Goal: Information Seeking & Learning: Learn about a topic

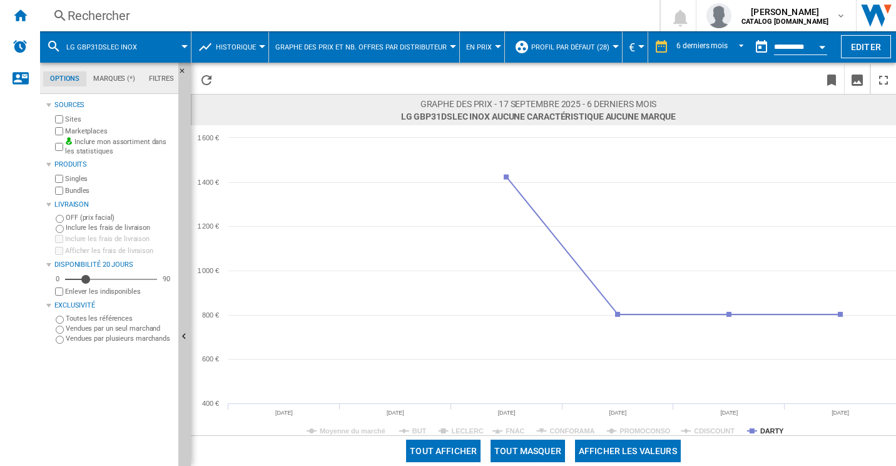
click at [166, 28] on div "Rechercher Rechercher 0 [PERSON_NAME] CATALOG [DOMAIN_NAME] CATALOG [DOMAIN_NAM…" at bounding box center [468, 15] width 856 height 31
click at [111, 4] on div "Rechercher Rechercher 0 [PERSON_NAME] CATALOG [DOMAIN_NAME] CATALOG [DOMAIN_NAM…" at bounding box center [468, 15] width 856 height 31
click at [105, 14] on div "Rechercher" at bounding box center [348, 16] width 560 height 18
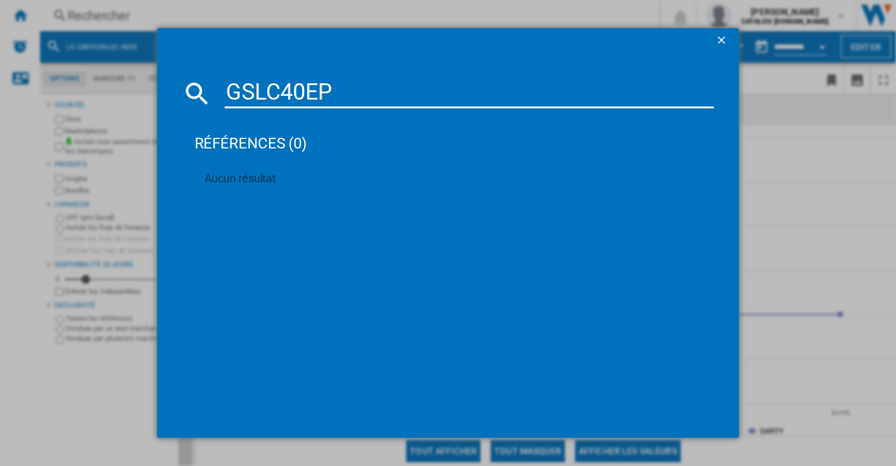
type input "GSLC40EP"
click at [716, 38] on ng-md-icon "getI18NText('BUTTONS.CLOSE_DIALOG')" at bounding box center [722, 41] width 15 height 15
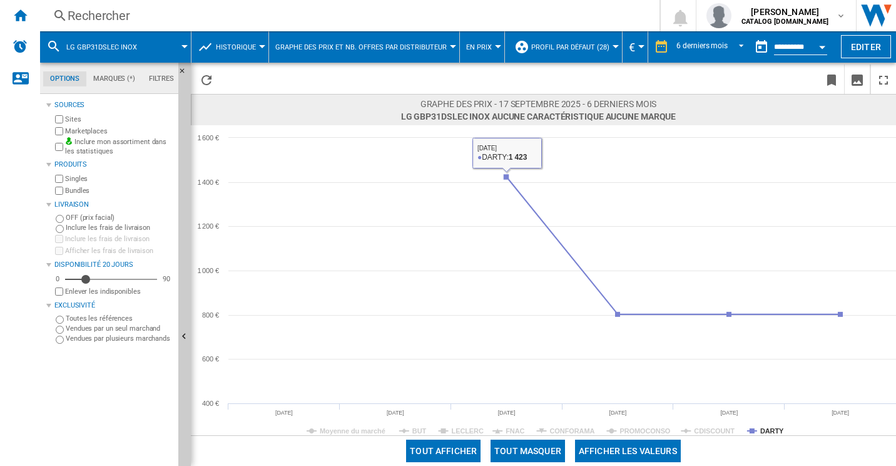
click at [158, 8] on div "Rechercher" at bounding box center [348, 16] width 560 height 18
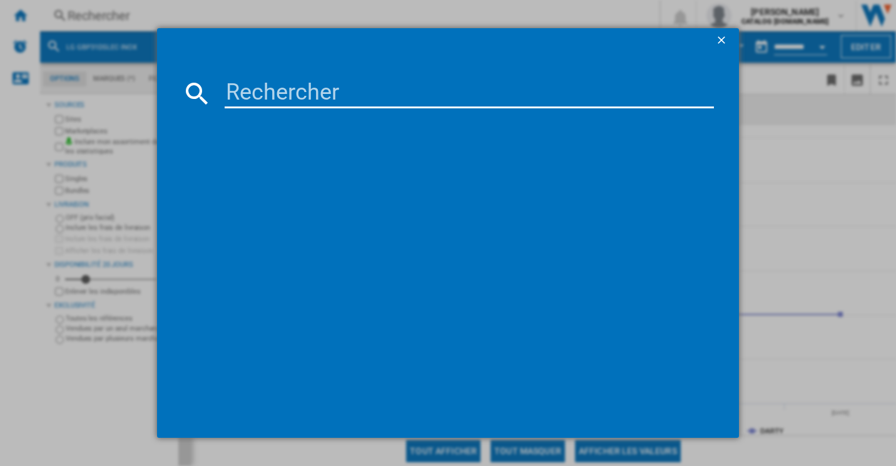
type input "GSLV50DSXE"
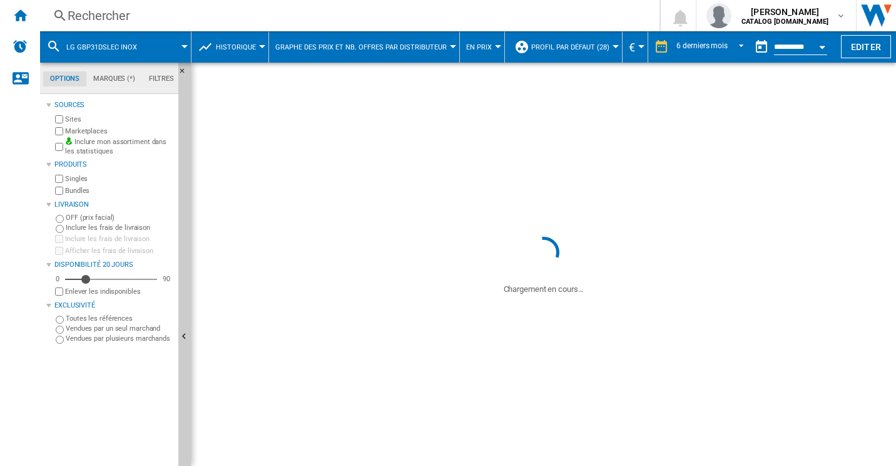
click at [163, 9] on div "Rechercher" at bounding box center [348, 16] width 560 height 18
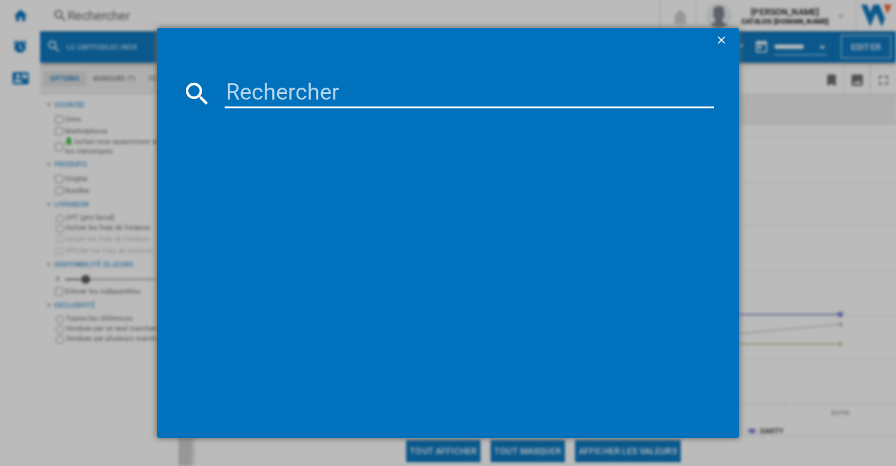
click at [268, 87] on input at bounding box center [470, 93] width 490 height 30
paste input "GSLV50DSXE"
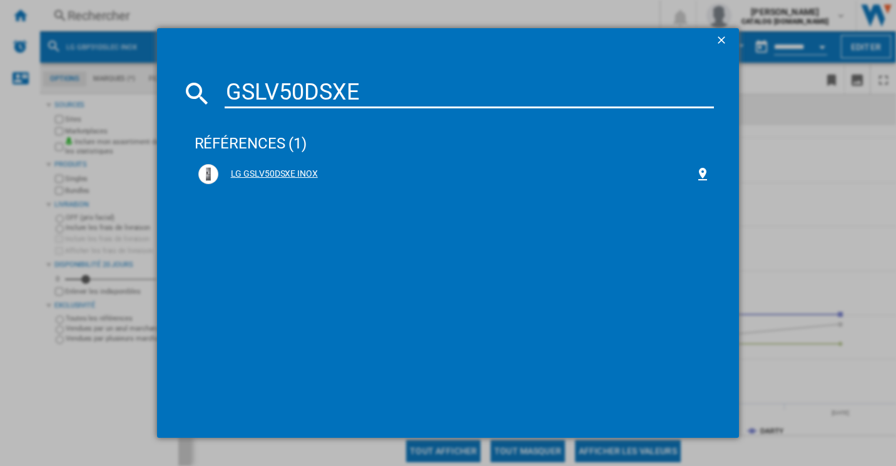
type input "GSLV50DSXE"
click at [294, 166] on div "LG GSLV50DSXE INOX" at bounding box center [454, 174] width 513 height 20
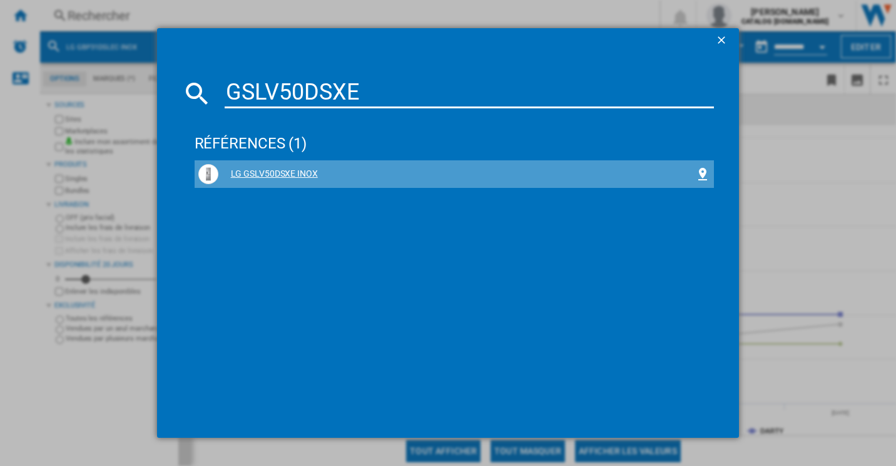
click at [270, 177] on div "LG GSLV50DSXE INOX" at bounding box center [457, 174] width 478 height 13
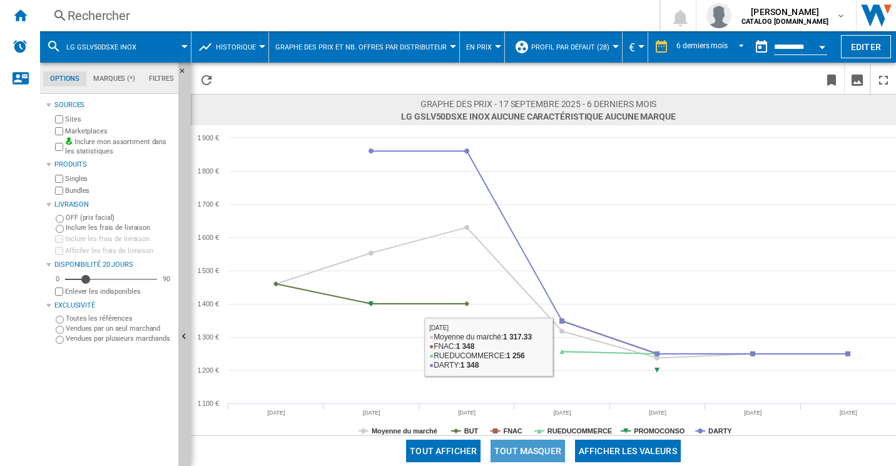
click at [552, 440] on button "Tout masquer" at bounding box center [528, 450] width 74 height 23
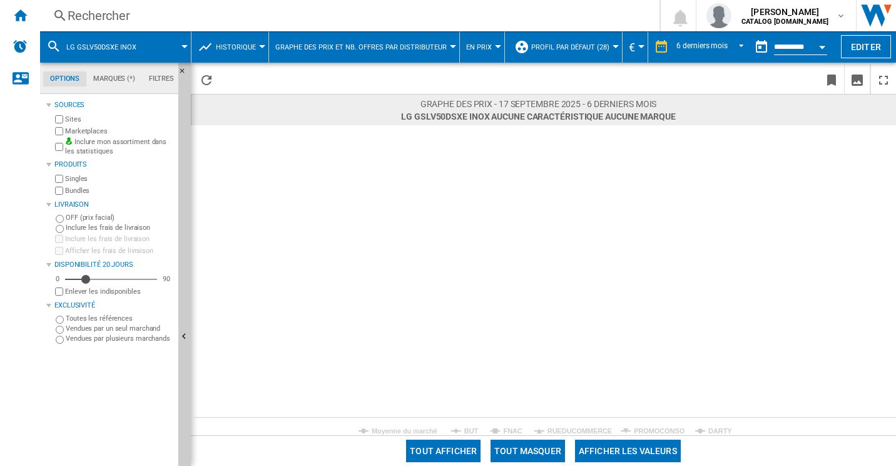
click at [710, 436] on span at bounding box center [791, 451] width 210 height 30
click at [711, 432] on tspan "DARTY" at bounding box center [720, 431] width 24 height 8
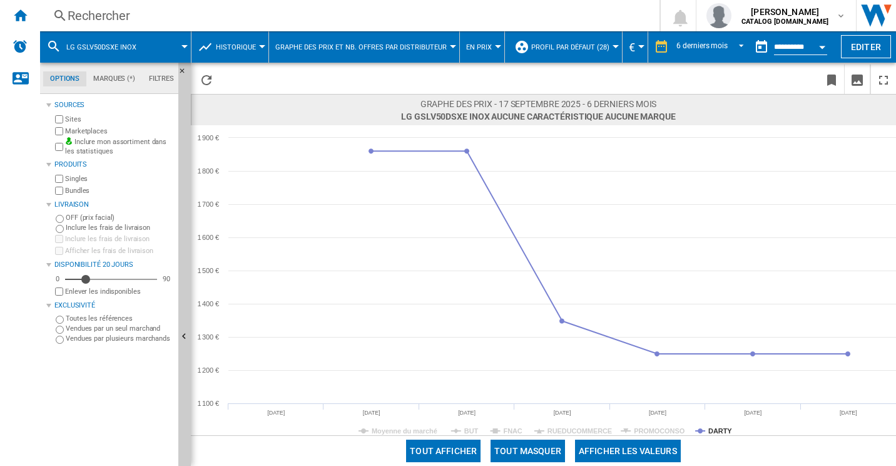
click at [131, 18] on div "Rechercher" at bounding box center [348, 16] width 560 height 18
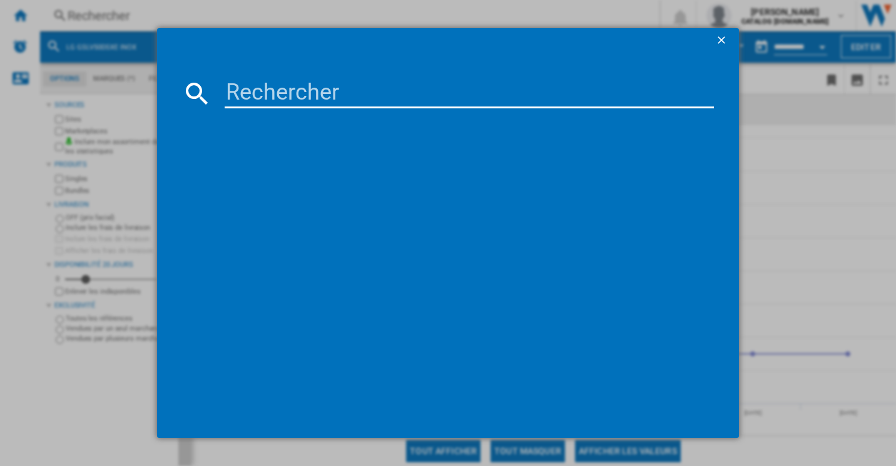
click at [282, 108] on md-dialog-content at bounding box center [448, 245] width 583 height 385
click at [281, 95] on input at bounding box center [470, 93] width 490 height 30
paste input "GSLC40EPFE"
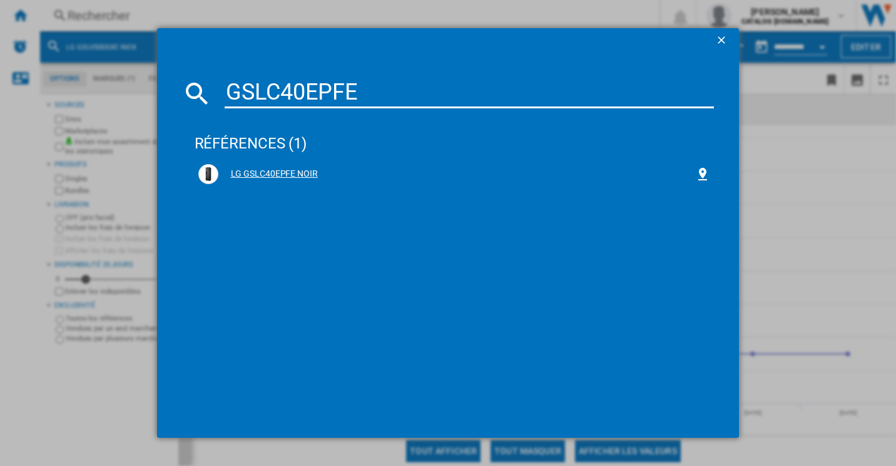
type input "GSLC40EPFE"
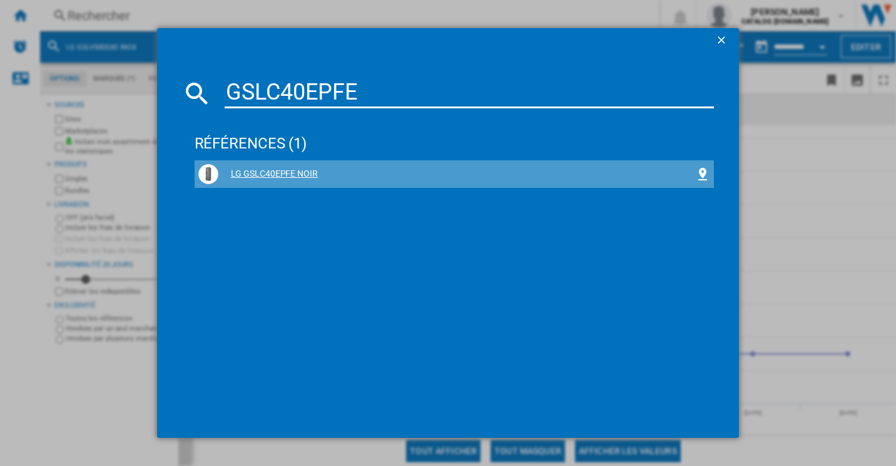
click at [287, 176] on div "LG GSLC40EPFE NOIR" at bounding box center [457, 174] width 478 height 13
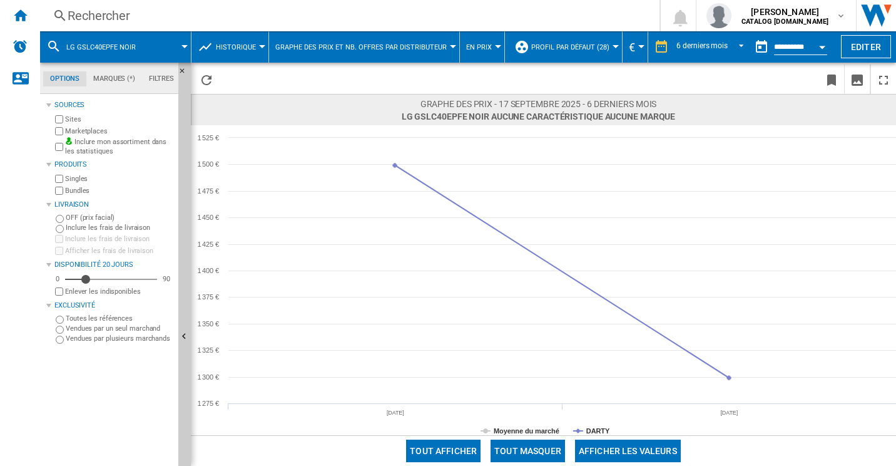
click at [136, 31] on div "Rechercher Rechercher 0 [PERSON_NAME] CATALOG [DOMAIN_NAME] CATALOG [DOMAIN_NAM…" at bounding box center [468, 15] width 856 height 31
click at [123, 21] on div "Rechercher" at bounding box center [348, 16] width 560 height 18
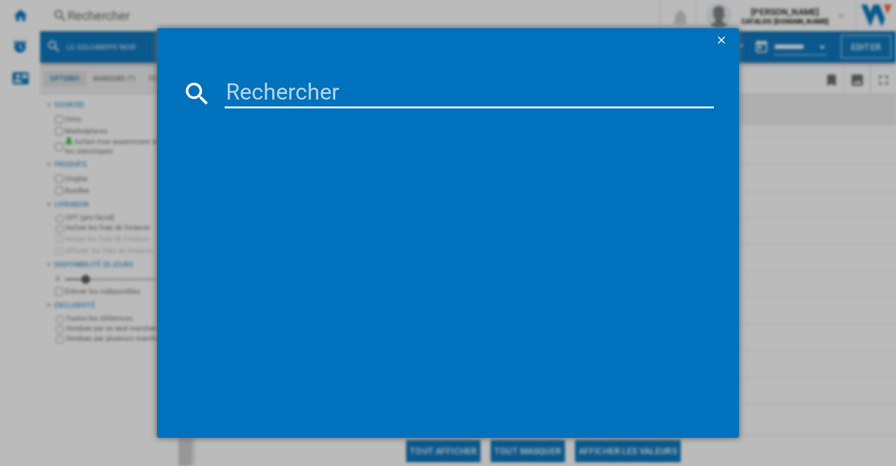
click at [275, 84] on input at bounding box center [470, 93] width 490 height 30
paste input "RS70F65KETEF"
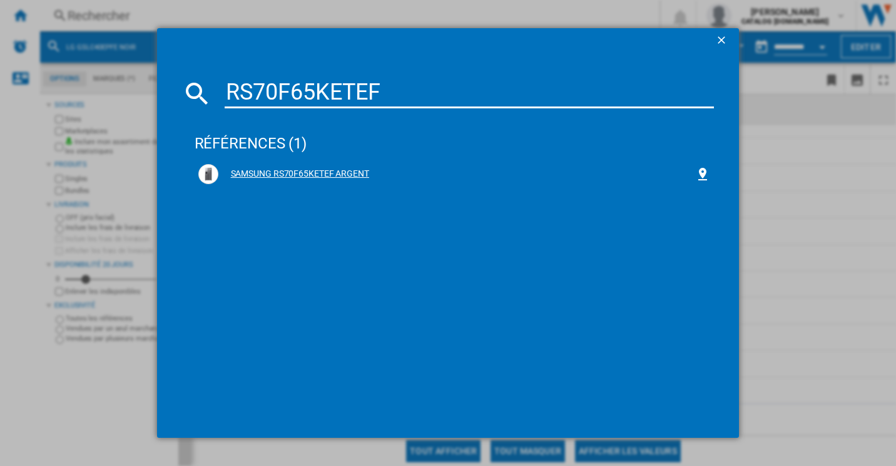
type input "RS70F65KETEF"
click at [298, 181] on div "SAMSUNG RS70F65KETEF ARGENT" at bounding box center [454, 174] width 513 height 20
click at [293, 166] on div "SAMSUNG RS70F65KETEF ARGENT" at bounding box center [454, 174] width 513 height 20
click at [319, 161] on div "SAMSUNG RS70F65KETEF ARGENT" at bounding box center [455, 174] width 520 height 28
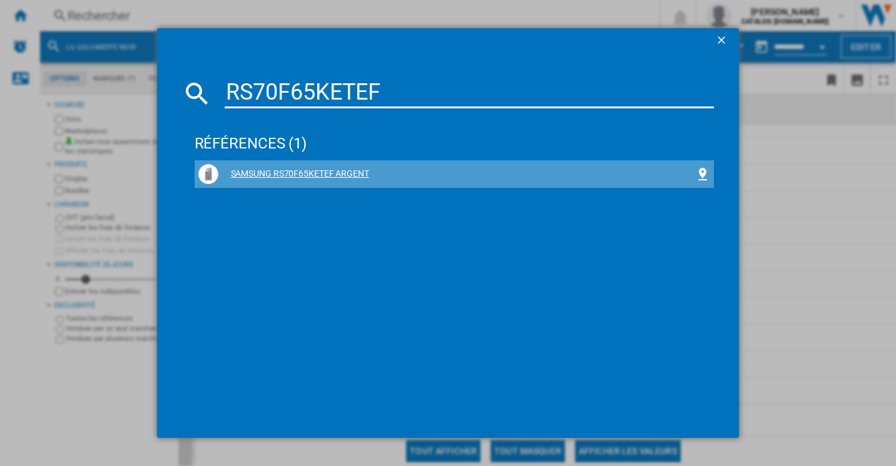
click at [310, 174] on div "SAMSUNG RS70F65KETEF ARGENT" at bounding box center [457, 174] width 478 height 13
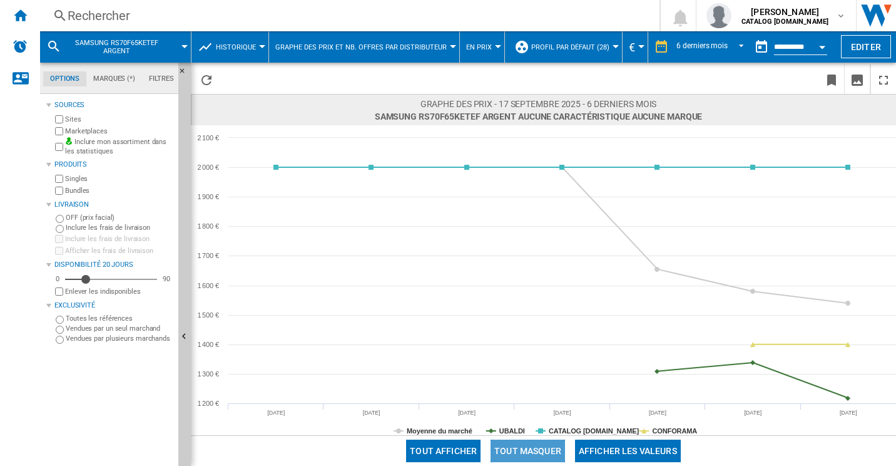
click at [532, 445] on button "Tout masquer" at bounding box center [528, 450] width 74 height 23
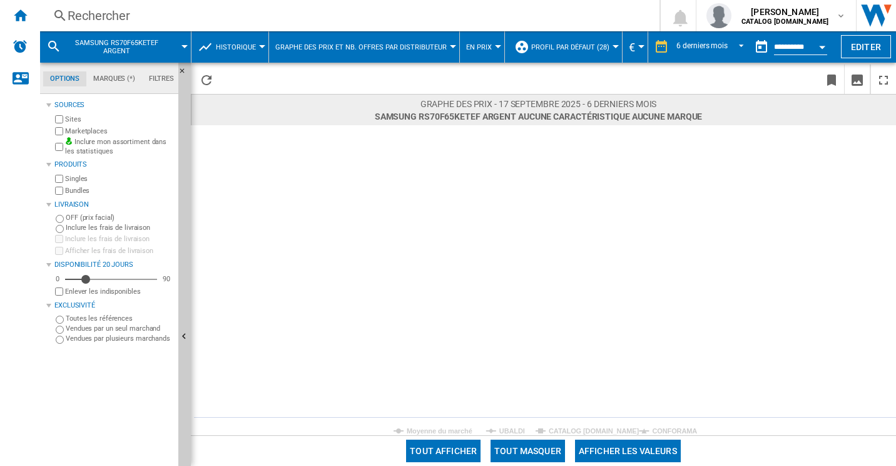
click at [534, 441] on button "Tout masquer" at bounding box center [528, 450] width 74 height 23
click at [658, 432] on tspan "CONFORAMA" at bounding box center [674, 431] width 45 height 8
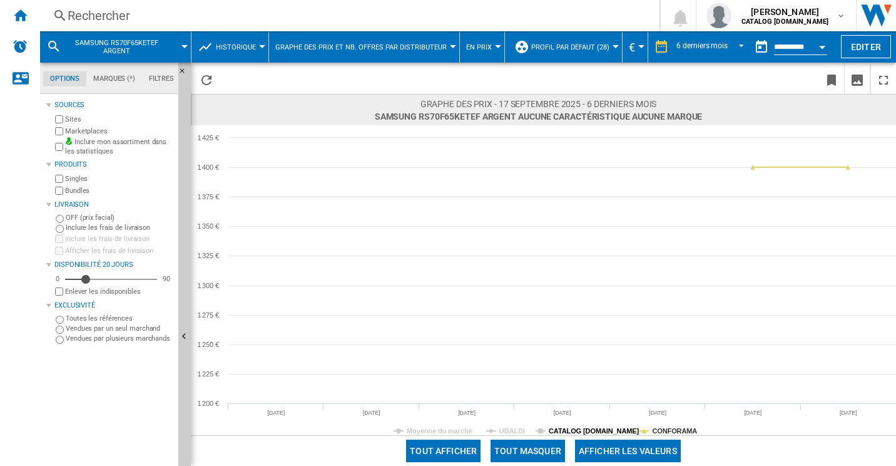
click at [575, 427] on tspan "CATALOG [DOMAIN_NAME]" at bounding box center [594, 431] width 91 height 8
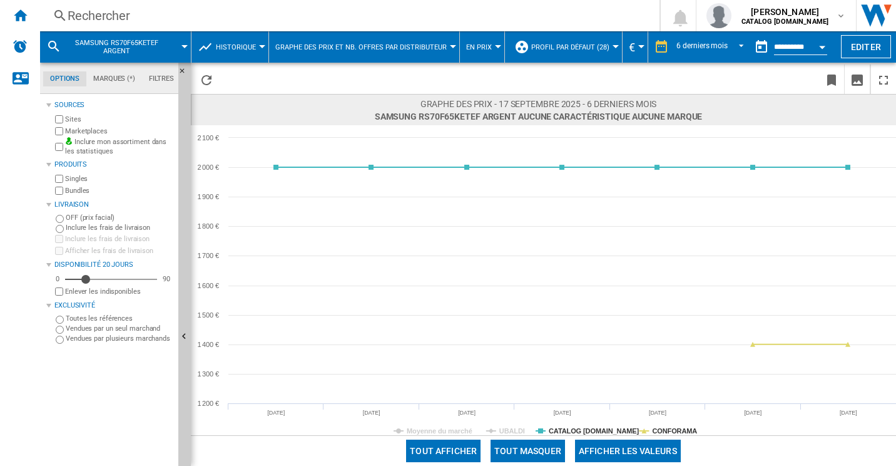
click at [117, 21] on div "Rechercher" at bounding box center [348, 16] width 560 height 18
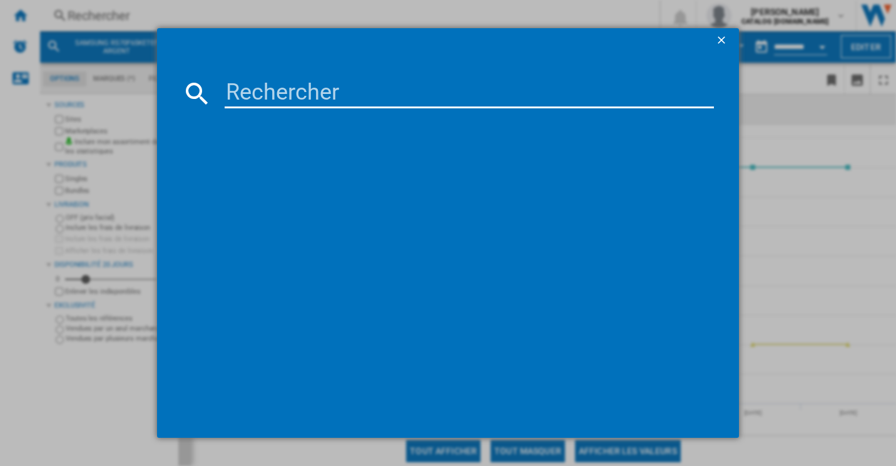
click at [263, 84] on input at bounding box center [470, 93] width 490 height 30
paste input "GBV22NCDPY"
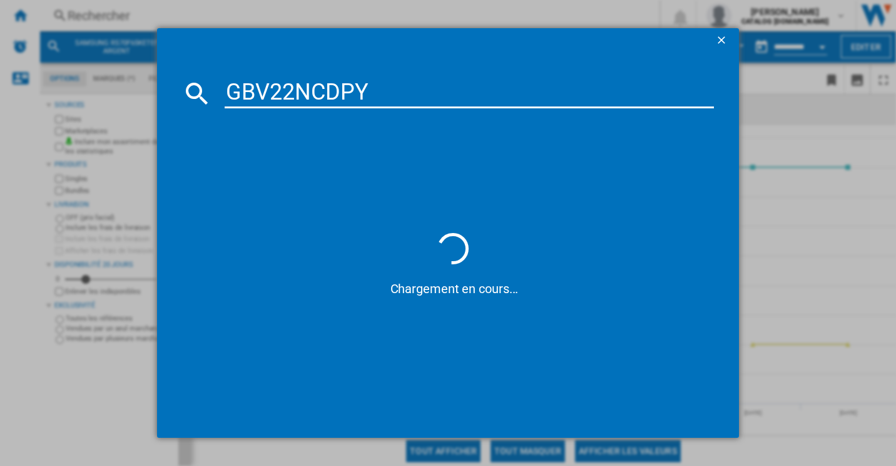
type input "GBV22NCDPY"
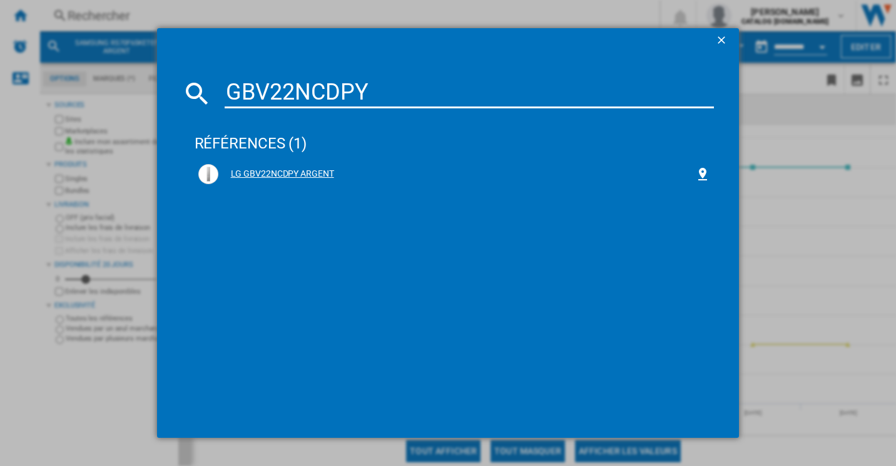
click at [263, 168] on div "LG GBV22NCDPY ARGENT" at bounding box center [457, 174] width 478 height 13
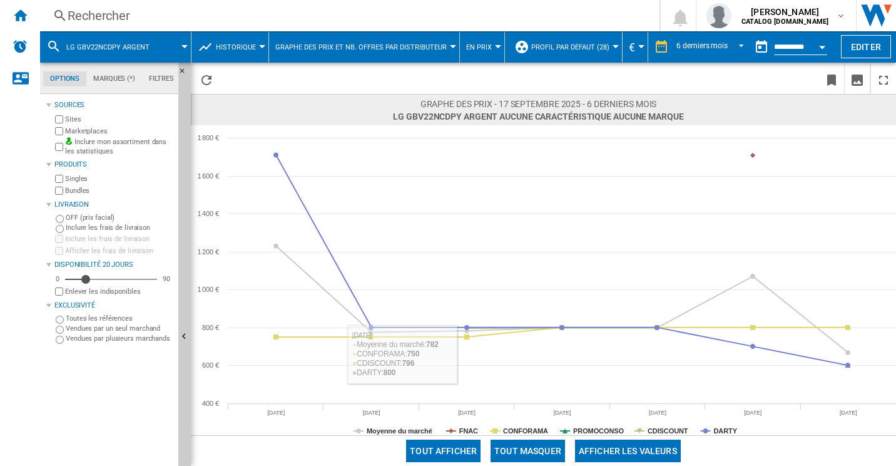
click at [534, 455] on button "Tout masquer" at bounding box center [528, 450] width 74 height 23
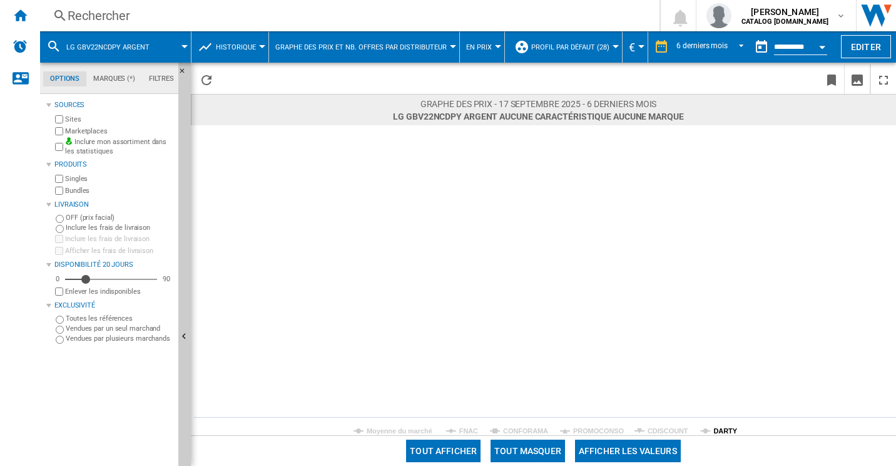
click at [728, 433] on tspan "DARTY" at bounding box center [726, 431] width 24 height 8
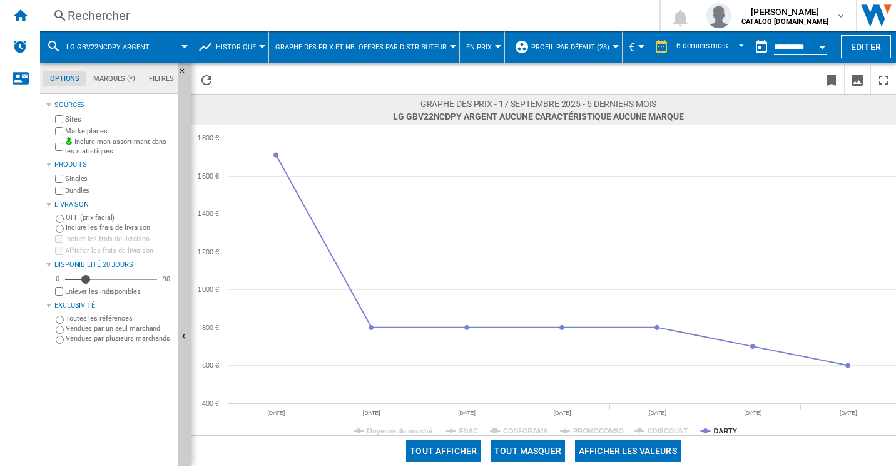
click at [134, 4] on div "Rechercher Rechercher 0 [PERSON_NAME] CATALOG [DOMAIN_NAME] CATALOG [DOMAIN_NAM…" at bounding box center [468, 15] width 856 height 31
click at [130, 12] on div "Rechercher" at bounding box center [348, 16] width 560 height 18
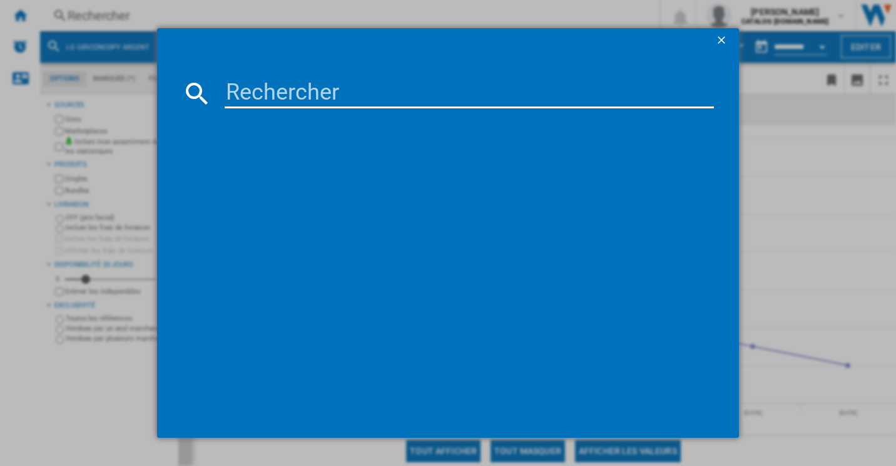
drag, startPoint x: 130, startPoint y: 13, endPoint x: 518, endPoint y: 65, distance: 392.1
click at [518, 65] on md-dialog-content at bounding box center [448, 245] width 583 height 385
drag, startPoint x: 426, startPoint y: 88, endPoint x: 324, endPoint y: 93, distance: 102.1
click at [426, 88] on input at bounding box center [470, 93] width 490 height 30
paste input "GBV5240APY"
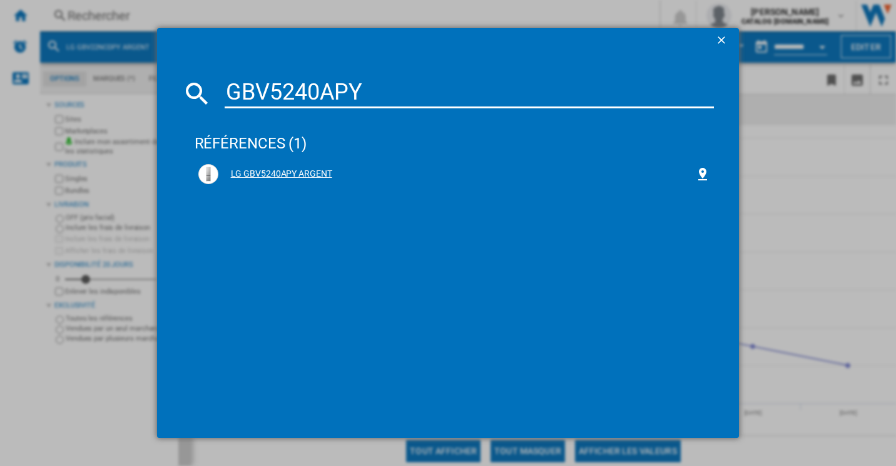
type input "GBV5240APY"
click at [289, 167] on div "LG GBV5240APY ARGENT" at bounding box center [454, 174] width 513 height 20
click at [285, 172] on div "LG GBV5240APY ARGENT" at bounding box center [457, 174] width 478 height 13
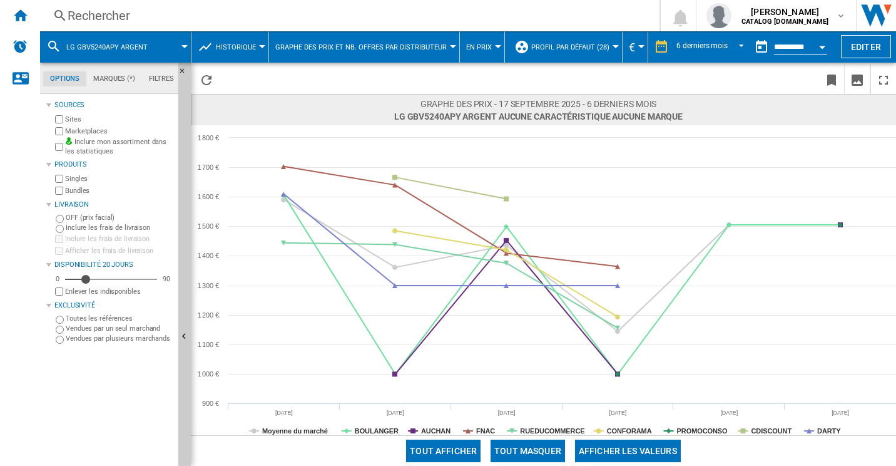
click at [539, 447] on button "Tout masquer" at bounding box center [528, 450] width 74 height 23
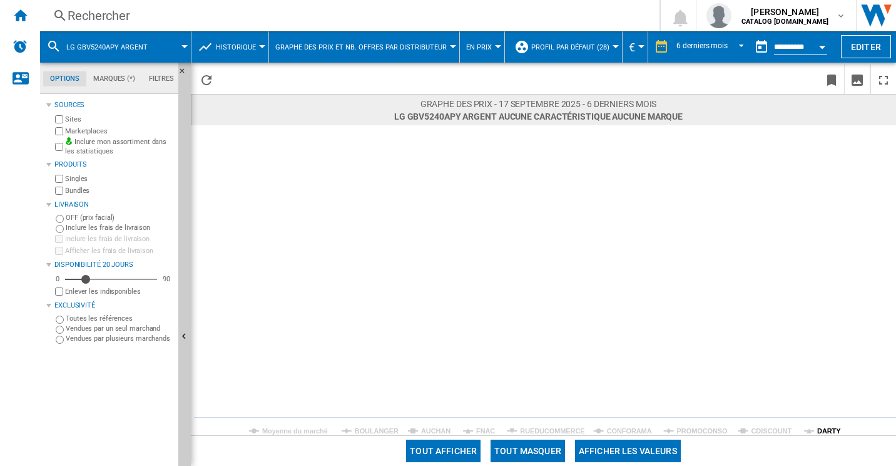
click at [831, 429] on tspan "DARTY" at bounding box center [829, 431] width 24 height 8
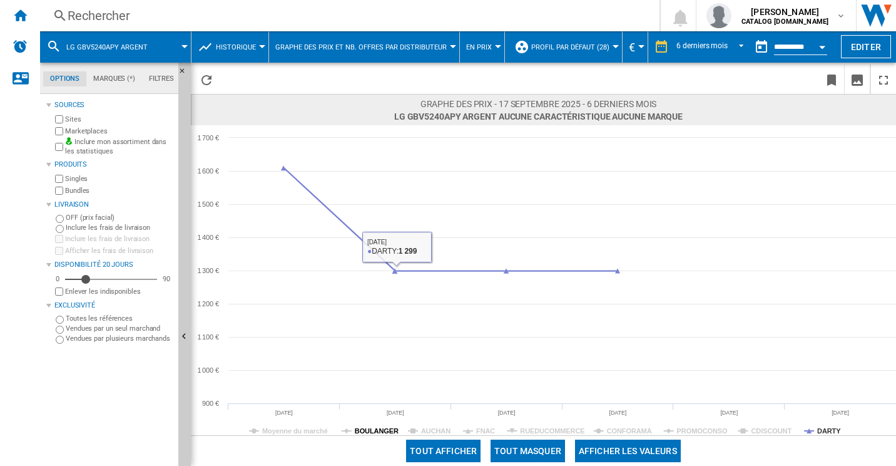
click at [376, 428] on tspan "BOULANGER" at bounding box center [377, 431] width 44 height 8
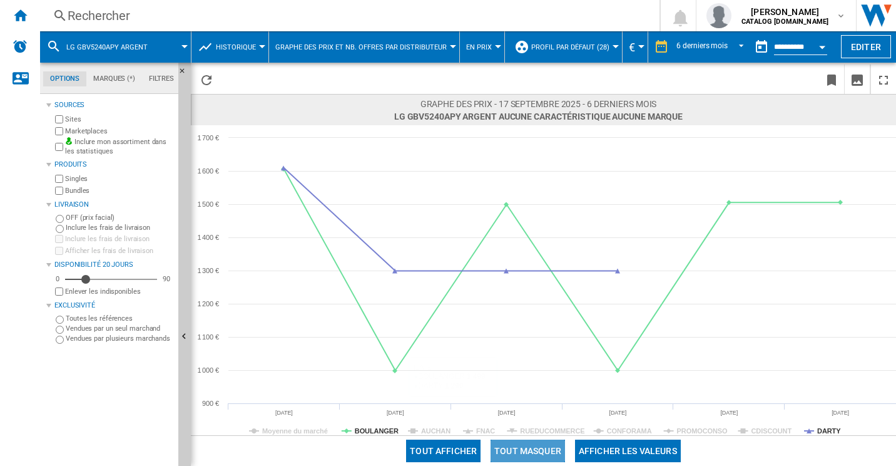
click at [511, 449] on button "Tout masquer" at bounding box center [528, 450] width 74 height 23
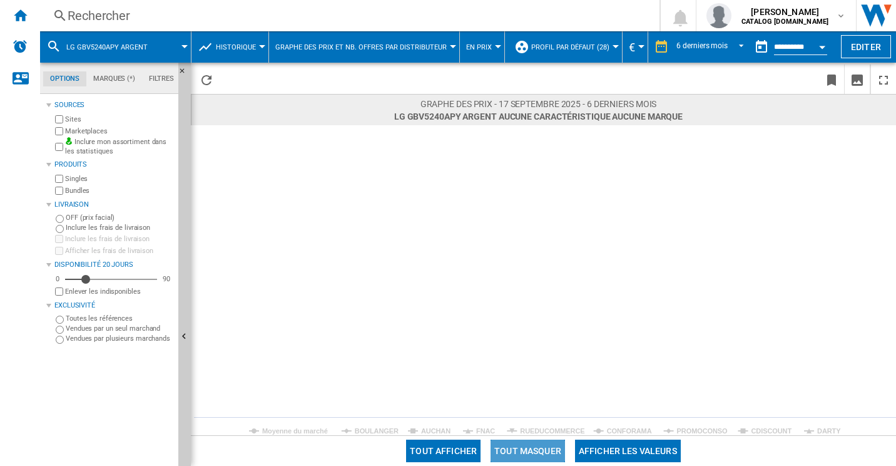
click at [511, 449] on button "Tout masquer" at bounding box center [528, 450] width 74 height 23
click at [461, 444] on button "Tout afficher" at bounding box center [443, 450] width 74 height 23
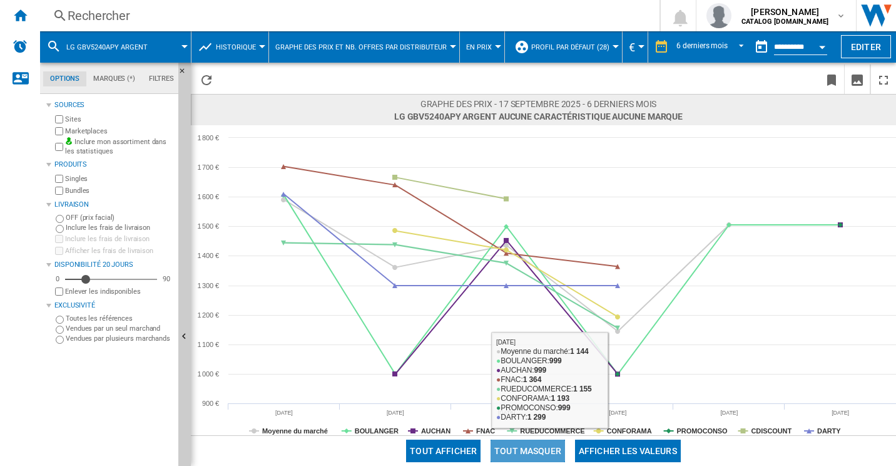
click at [540, 447] on button "Tout masquer" at bounding box center [528, 450] width 74 height 23
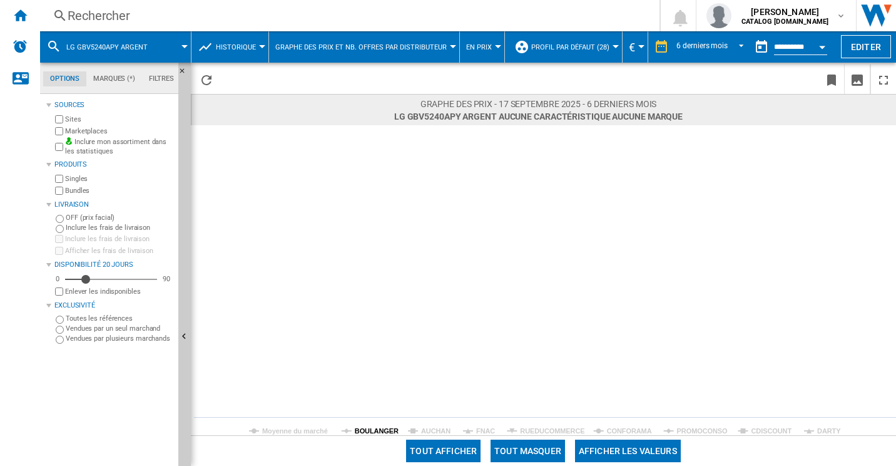
click at [389, 430] on tspan "BOULANGER" at bounding box center [377, 431] width 44 height 8
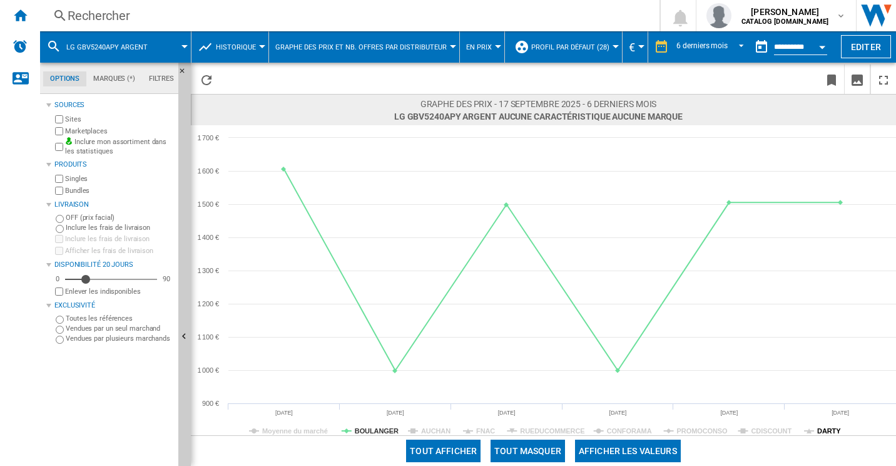
click at [832, 431] on tspan "DARTY" at bounding box center [829, 431] width 24 height 8
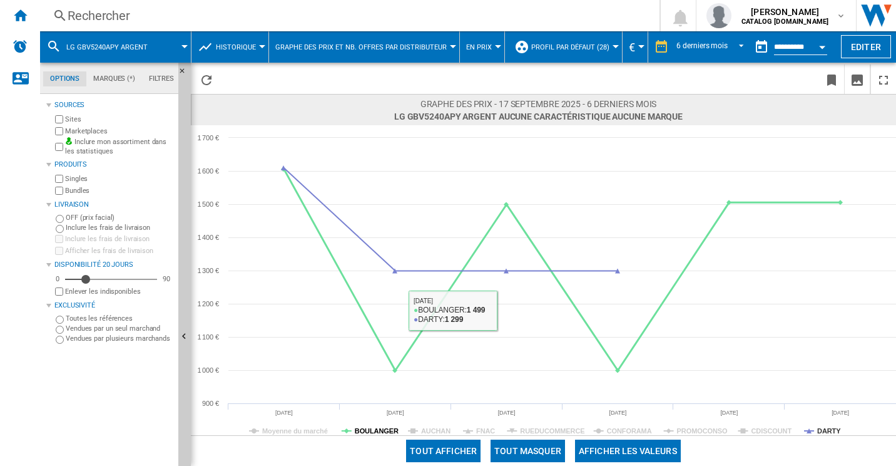
click at [385, 427] on tspan "BOULANGER" at bounding box center [377, 431] width 44 height 8
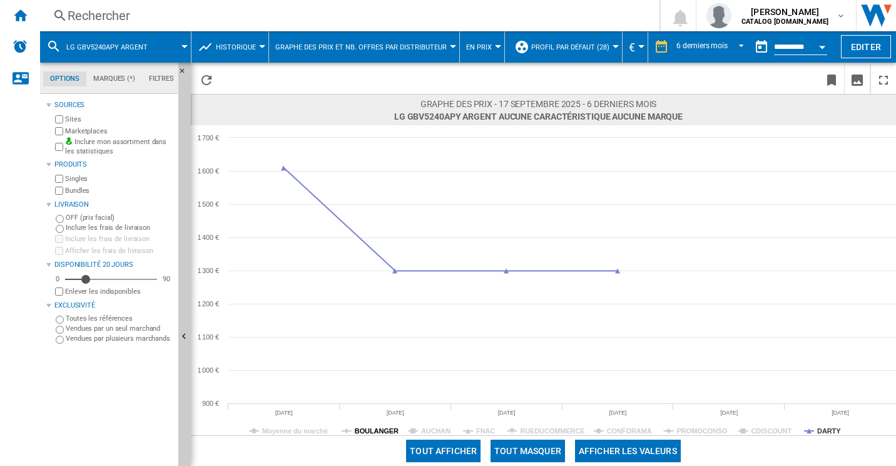
click at [384, 431] on tspan "BOULANGER" at bounding box center [377, 431] width 44 height 8
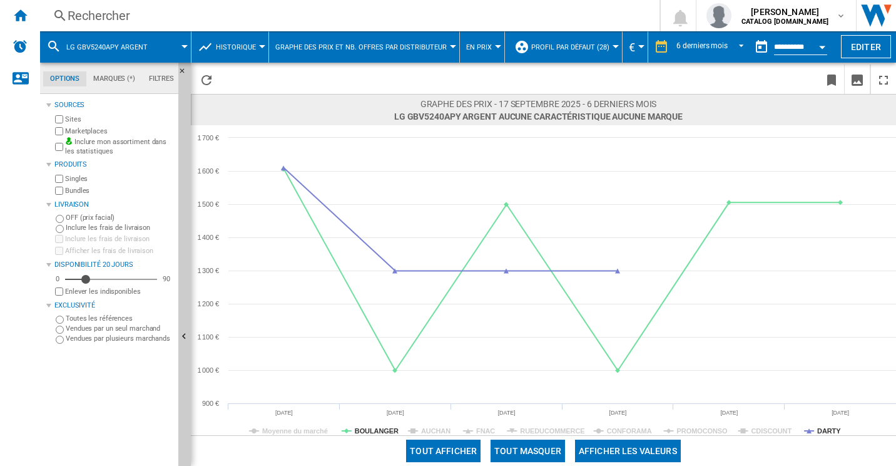
click at [142, 19] on div "Rechercher" at bounding box center [348, 16] width 560 height 18
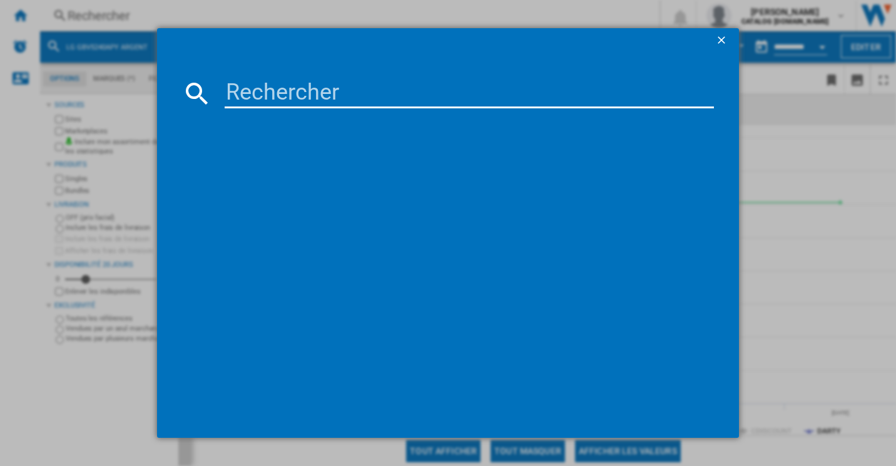
click at [319, 89] on input at bounding box center [470, 93] width 490 height 30
paste input "RB33B612ESA"
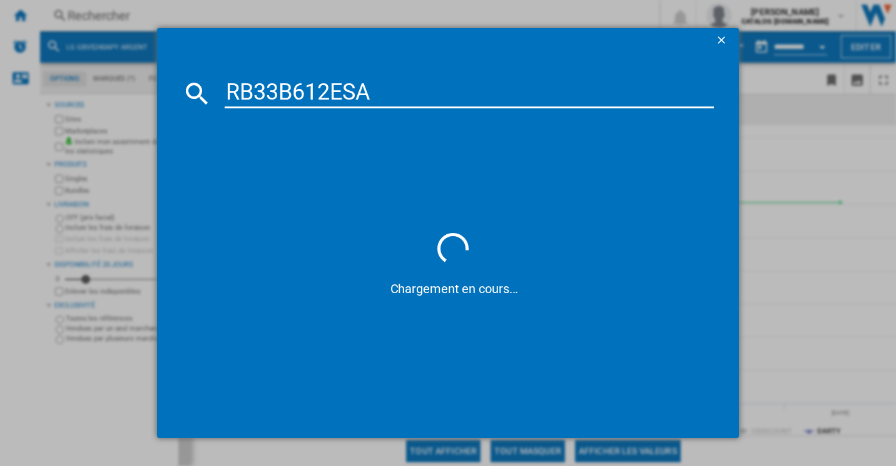
type input "RB33B612ESA"
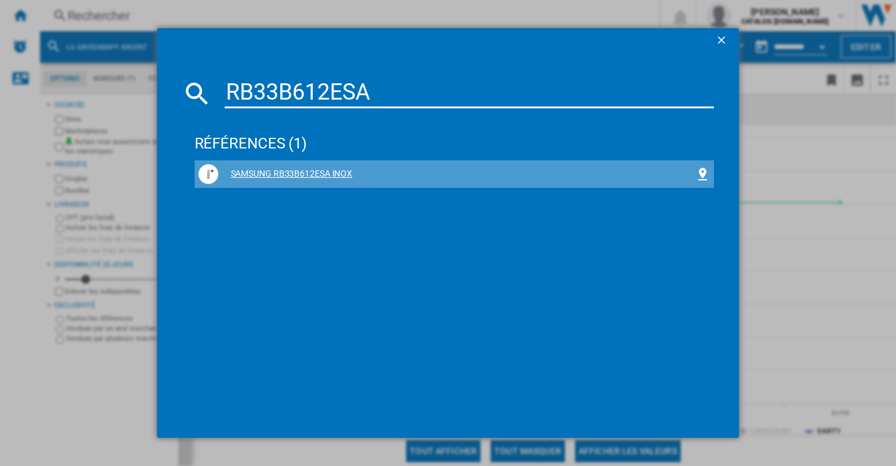
click at [295, 176] on div "SAMSUNG RB33B612ESA INOX" at bounding box center [457, 174] width 478 height 13
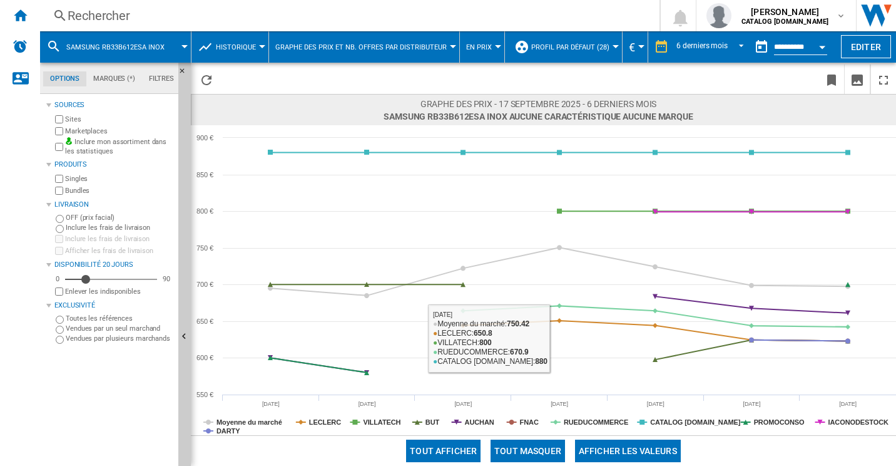
click at [546, 446] on button "Tout masquer" at bounding box center [528, 450] width 74 height 23
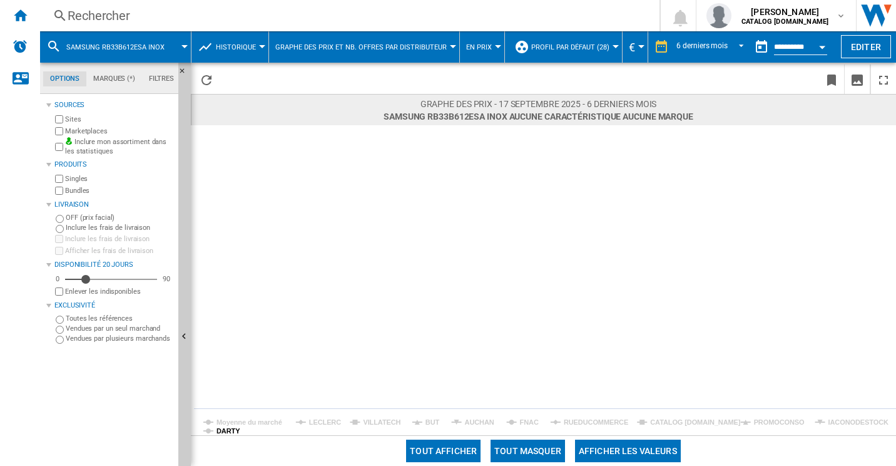
click at [238, 429] on tspan "DARTY" at bounding box center [229, 431] width 24 height 8
click at [231, 431] on tspan "DARTY" at bounding box center [229, 431] width 24 height 8
click at [329, 423] on tspan "LECLERC" at bounding box center [325, 422] width 32 height 8
